Goal: Information Seeking & Learning: Compare options

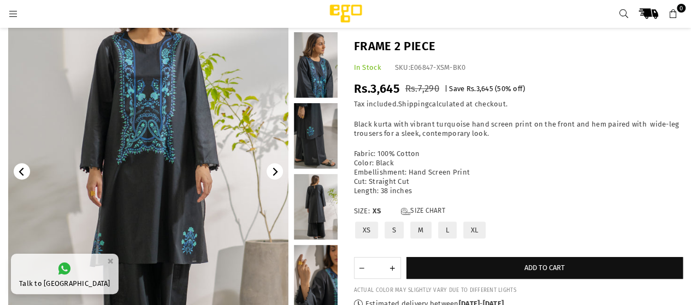
scroll to position [27, 0]
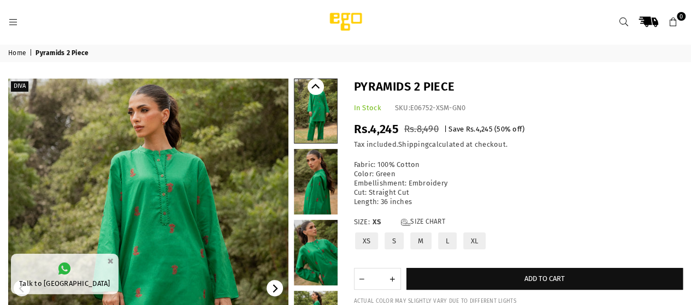
click at [204, 181] on img at bounding box center [148, 289] width 280 height 420
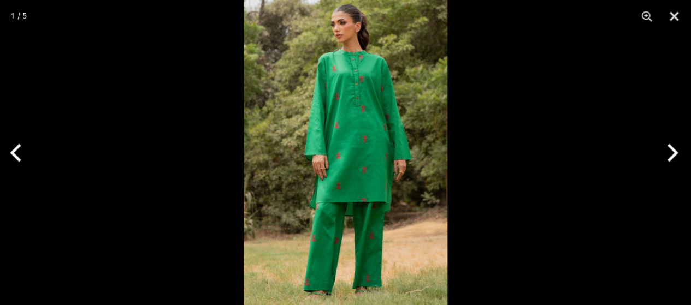
click at [333, 139] on img at bounding box center [346, 152] width 204 height 305
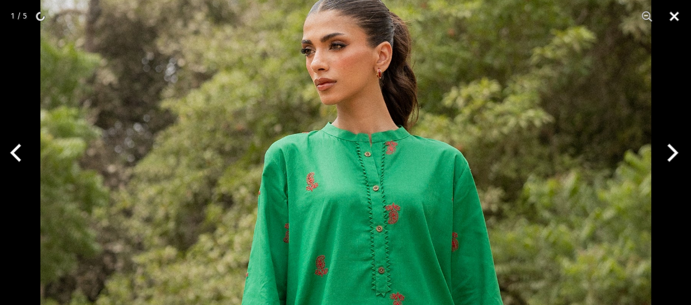
click at [674, 22] on button "Close" at bounding box center [673, 16] width 27 height 33
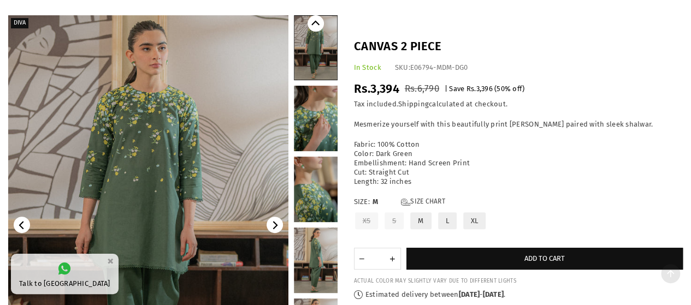
scroll to position [27, 0]
